Goal: Information Seeking & Learning: Find specific fact

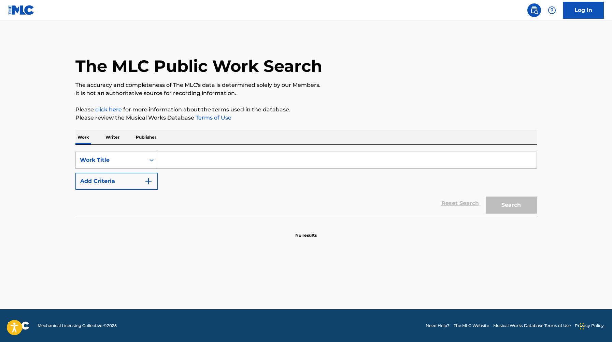
click at [198, 164] on input "Search Form" at bounding box center [347, 160] width 378 height 16
click at [485, 197] on button "Search" at bounding box center [510, 205] width 51 height 17
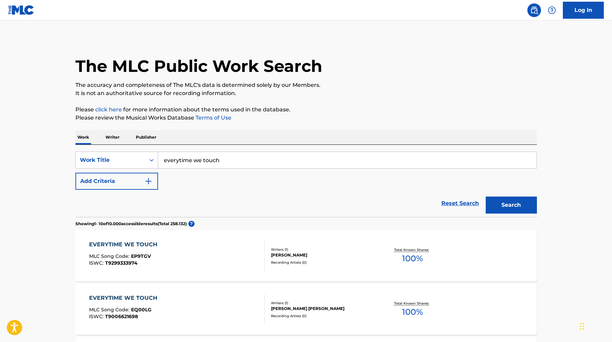
click at [239, 163] on input "everytime we touch" at bounding box center [347, 160] width 378 height 16
type input "everytime we touch - cascade"
click at [485, 197] on button "Search" at bounding box center [510, 205] width 51 height 17
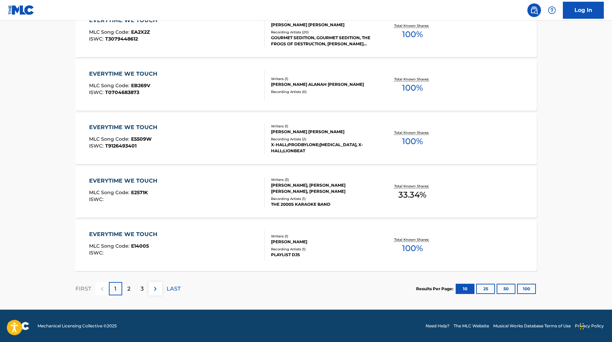
scroll to position [493, 0]
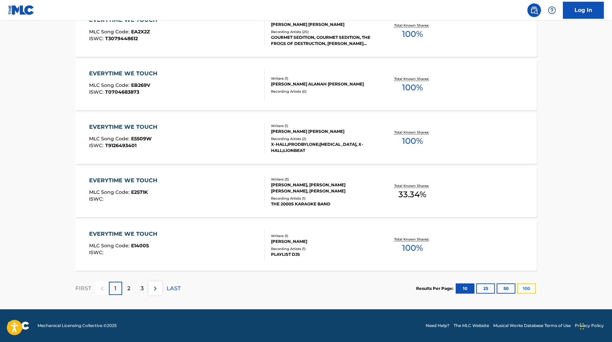
click at [525, 290] on button "100" at bounding box center [526, 289] width 19 height 10
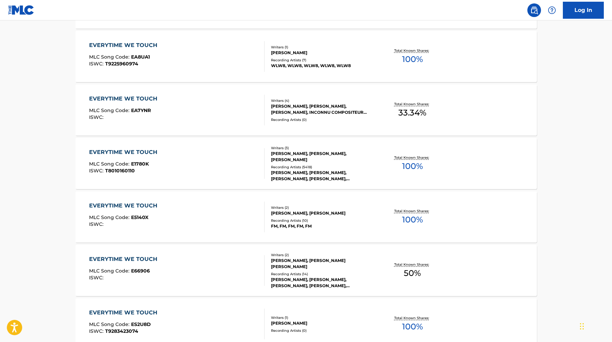
scroll to position [1218, 0]
click at [128, 148] on div "EVERYTIME WE TOUCH" at bounding box center [125, 152] width 72 height 8
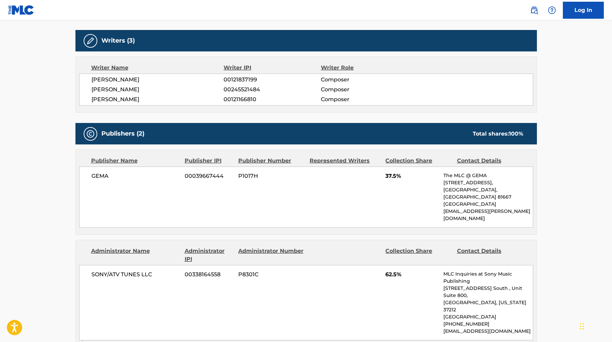
scroll to position [203, 0]
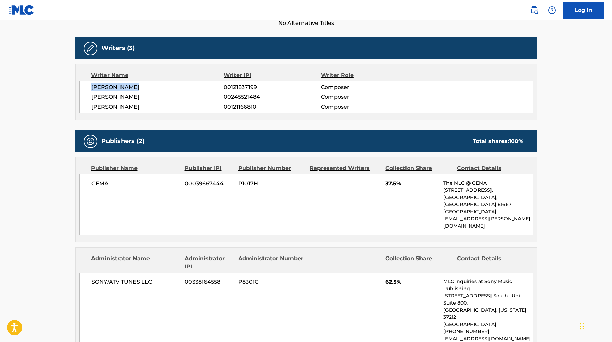
drag, startPoint x: 133, startPoint y: 86, endPoint x: 88, endPoint y: 86, distance: 44.7
click at [88, 86] on div "[PERSON_NAME] 00121837199 Composer [PERSON_NAME] 00245521484 Composer [PERSON_N…" at bounding box center [306, 97] width 454 height 32
copy span "[PERSON_NAME]"
drag, startPoint x: 91, startPoint y: 98, endPoint x: 172, endPoint y: 98, distance: 80.5
click at [172, 98] on span "[PERSON_NAME]" at bounding box center [157, 97] width 132 height 8
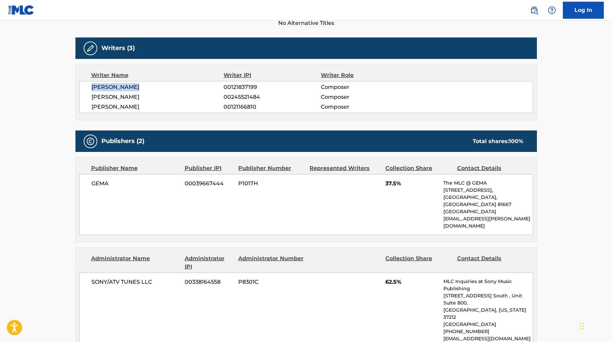
copy span "[PERSON_NAME]"
drag, startPoint x: 92, startPoint y: 107, endPoint x: 139, endPoint y: 108, distance: 46.7
click at [139, 108] on span "[PERSON_NAME]" at bounding box center [157, 107] width 132 height 8
copy span "[PERSON_NAME]"
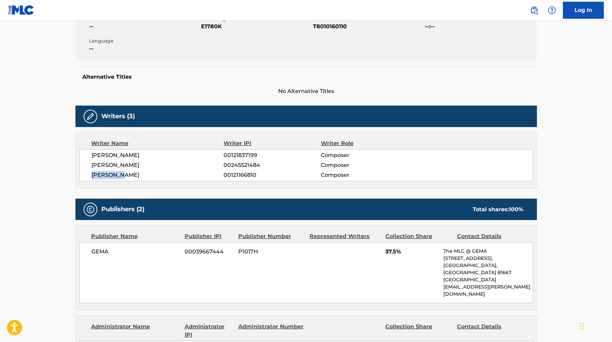
scroll to position [134, 0]
